Goal: Navigation & Orientation: Find specific page/section

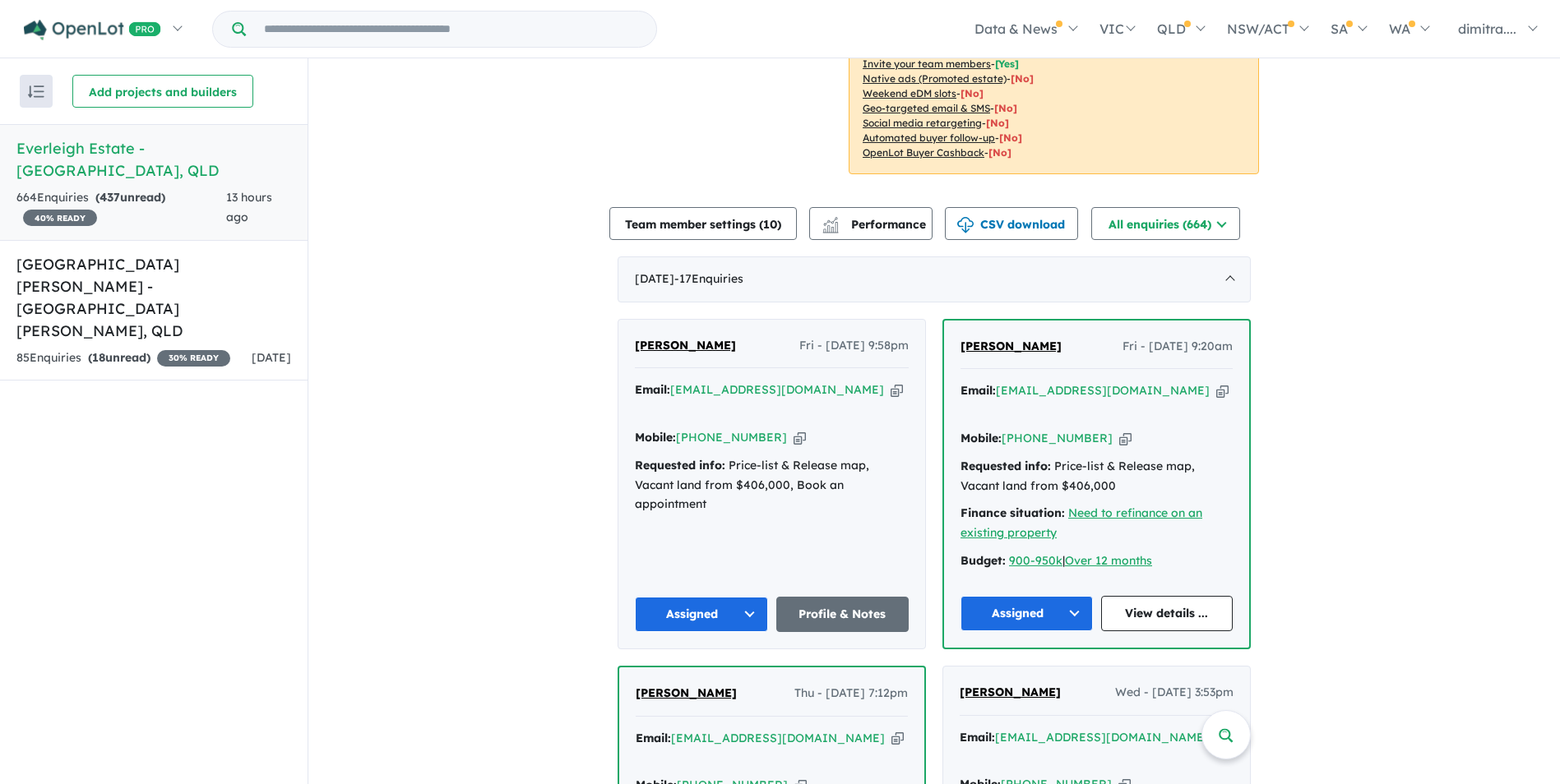
scroll to position [747, 0]
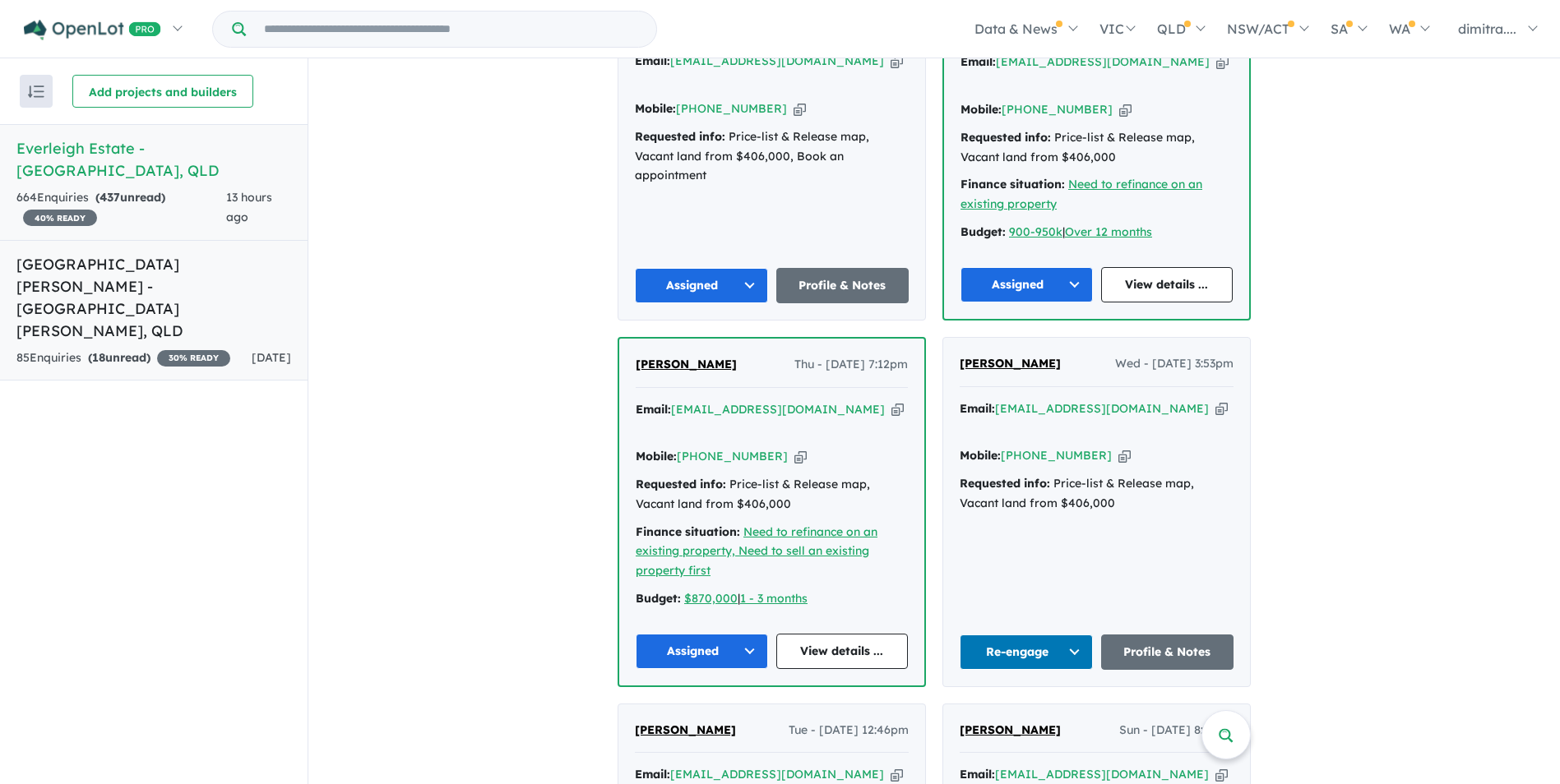
click at [159, 264] on h5 "Monarch Glen Estate - Monarch Glen , QLD" at bounding box center [153, 297] width 274 height 88
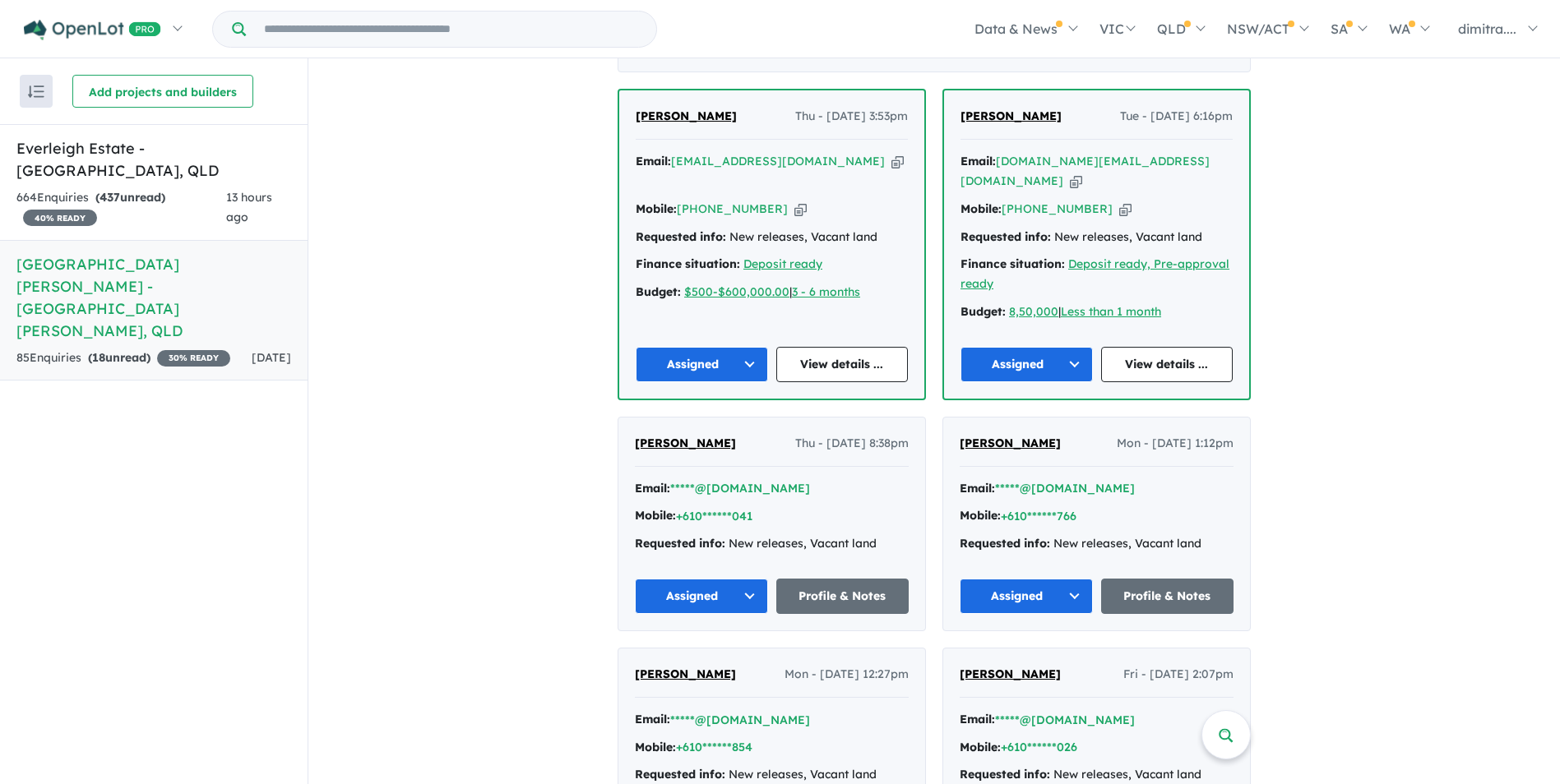
scroll to position [658, 0]
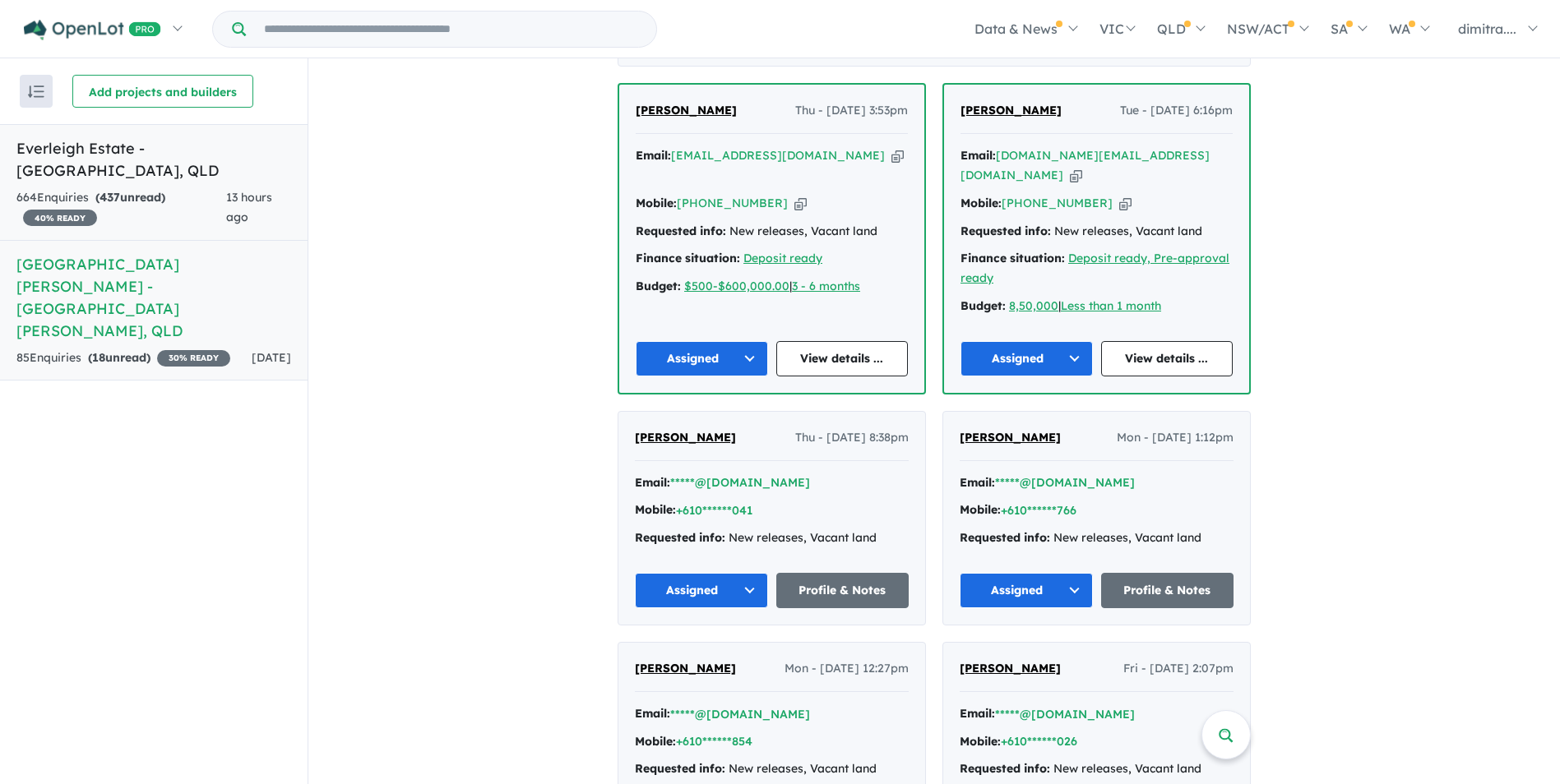
click at [131, 188] on div "664 Enquir ies ( 437 unread) 40 % READY" at bounding box center [121, 207] width 209 height 39
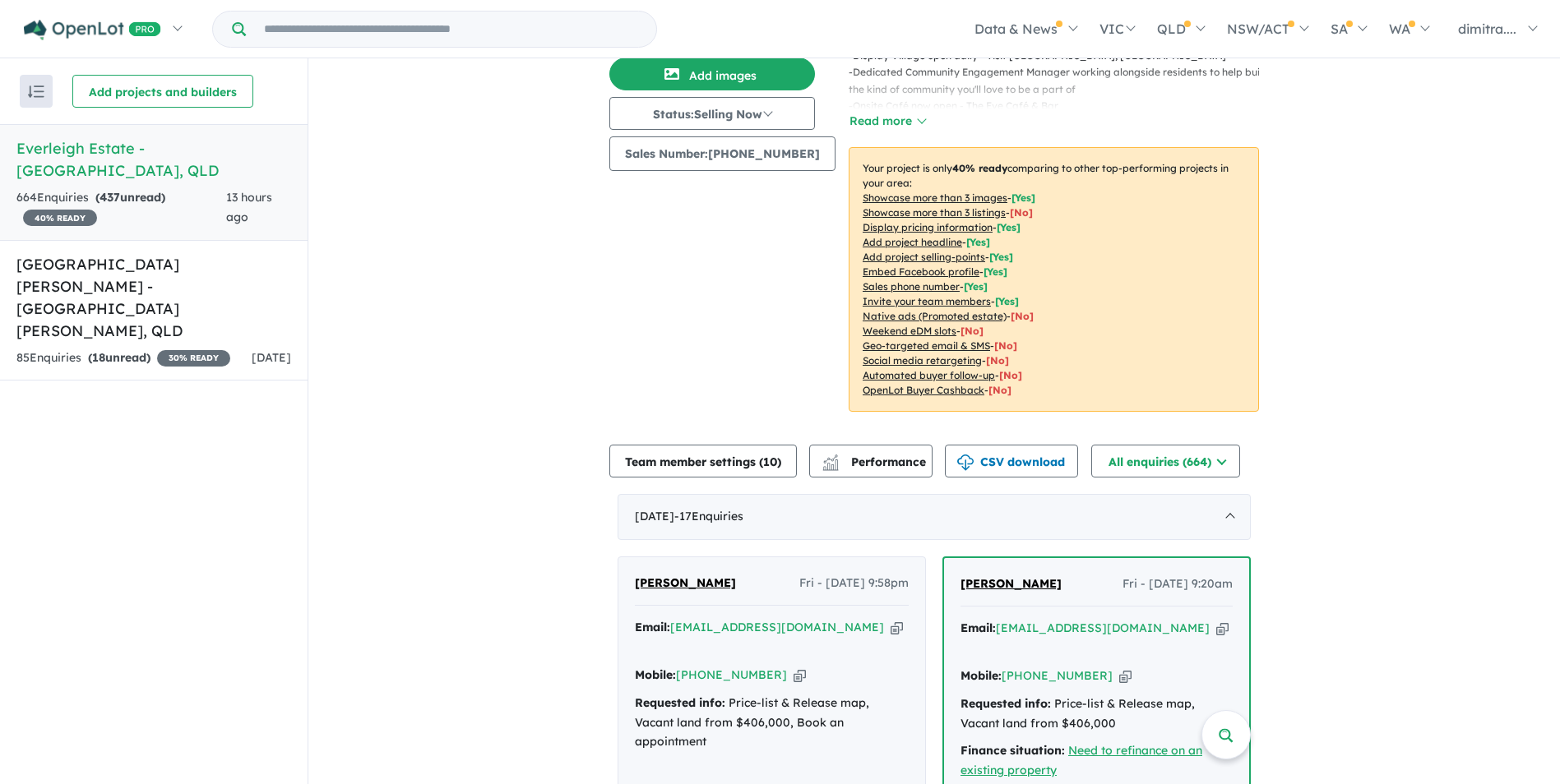
scroll to position [499, 0]
